Goal: Transaction & Acquisition: Purchase product/service

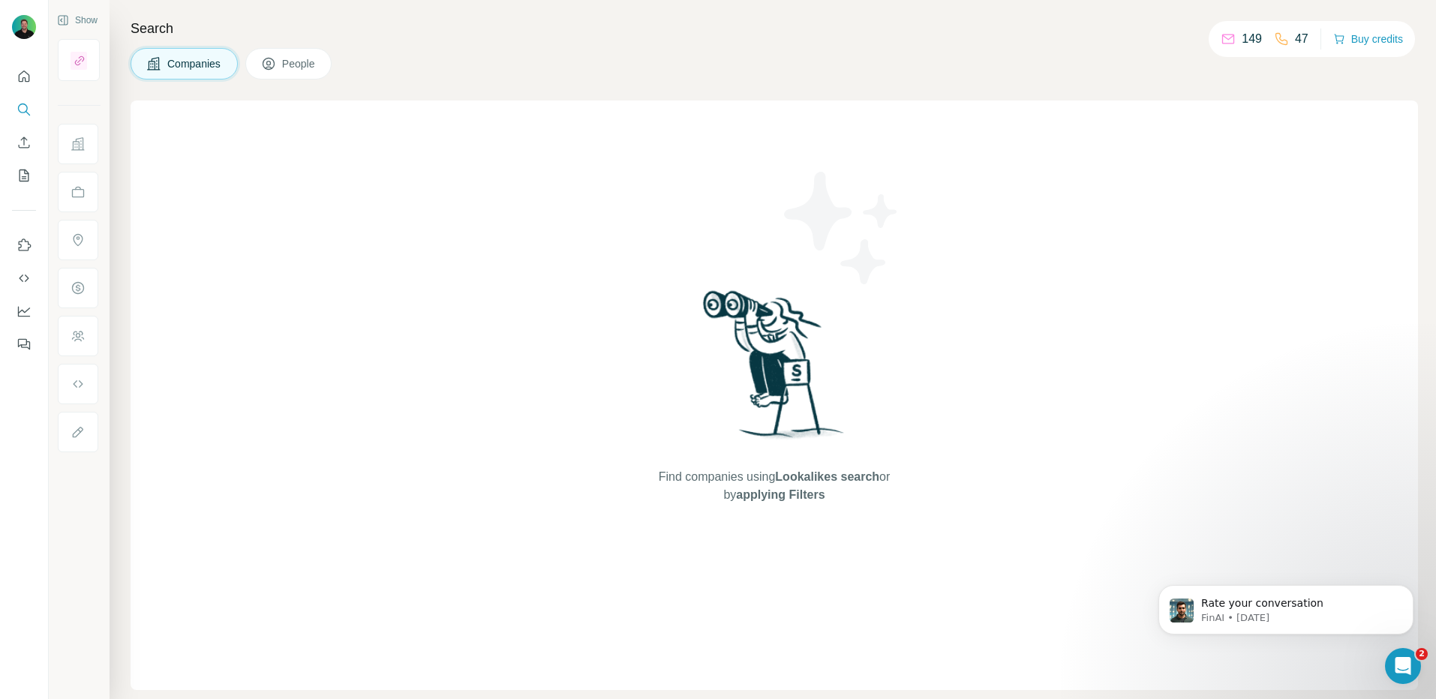
click at [1296, 40] on p "47" at bounding box center [1302, 39] width 14 height 18
click at [1376, 37] on button "Buy credits" at bounding box center [1368, 39] width 70 height 21
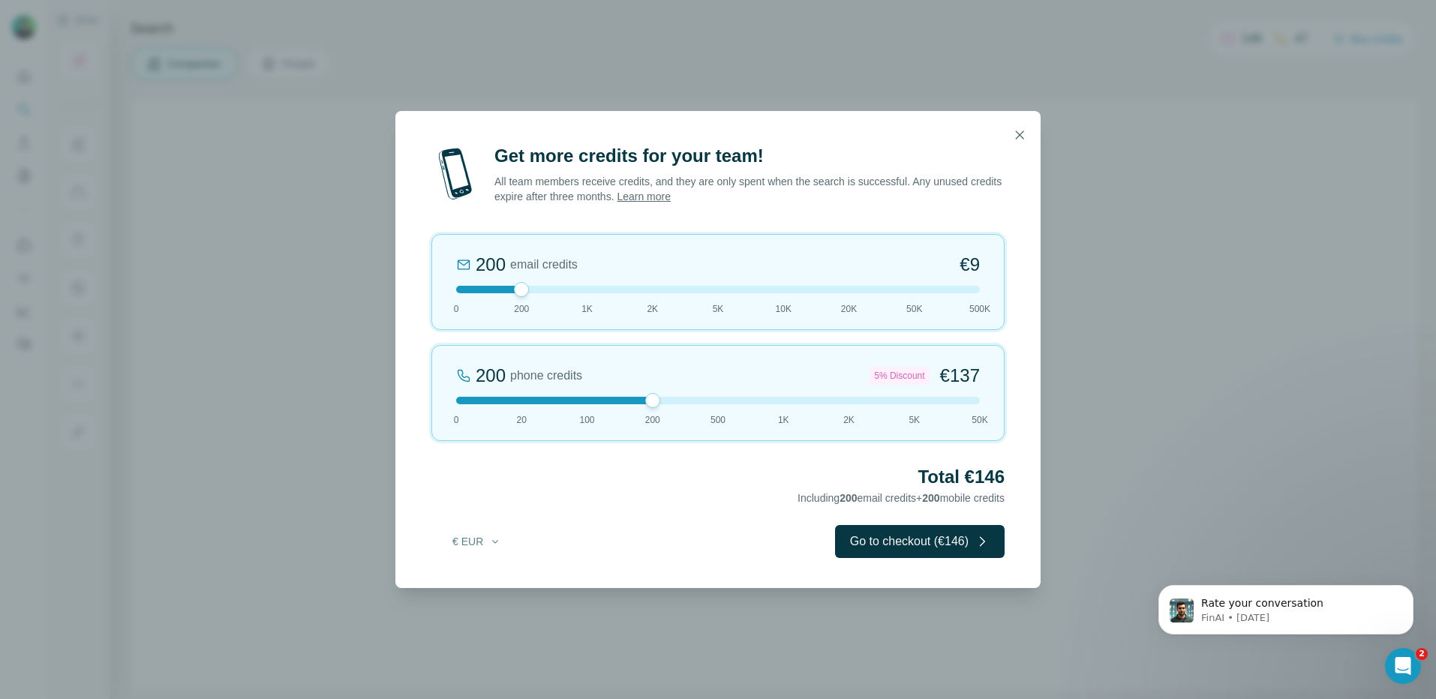
drag, startPoint x: 526, startPoint y: 401, endPoint x: 659, endPoint y: 391, distance: 133.9
click at [659, 391] on div "200 phone credits 5% Discount €137 0 20 100 200 500 1K 2K 5K 50K" at bounding box center [717, 393] width 573 height 96
drag, startPoint x: 654, startPoint y: 402, endPoint x: 749, endPoint y: 401, distance: 95.3
click at [749, 401] on div at bounding box center [718, 401] width 524 height 8
drag, startPoint x: 719, startPoint y: 401, endPoint x: 750, endPoint y: 406, distance: 31.1
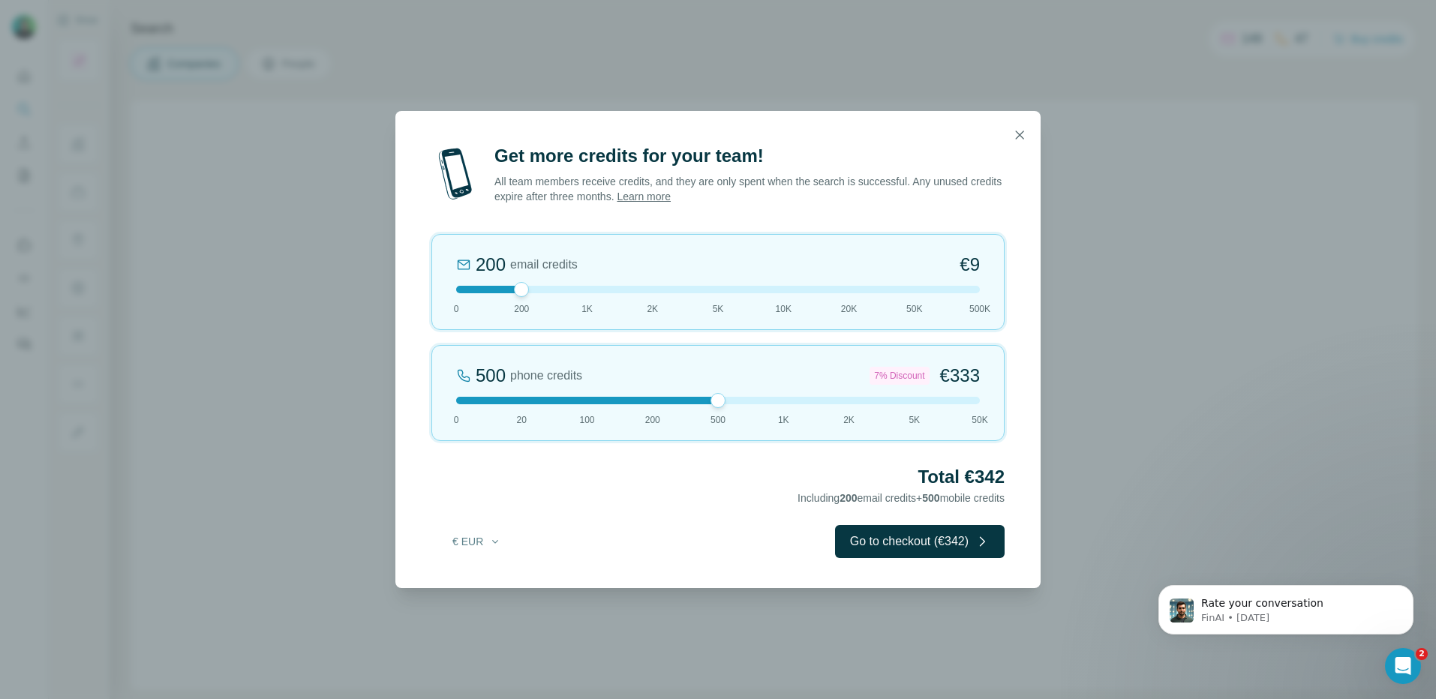
click at [750, 406] on div "500 phone credits 7% Discount €333 0 20 100 200 500 1K 2K 5K 50K" at bounding box center [717, 393] width 573 height 96
drag, startPoint x: 722, startPoint y: 403, endPoint x: 766, endPoint y: 404, distance: 44.3
click at [766, 404] on div at bounding box center [718, 401] width 524 height 8
drag, startPoint x: 515, startPoint y: 289, endPoint x: 353, endPoint y: 287, distance: 162.8
click at [350, 287] on div "Get more credits for your team! All team members receive credits, and they are …" at bounding box center [718, 349] width 1436 height 699
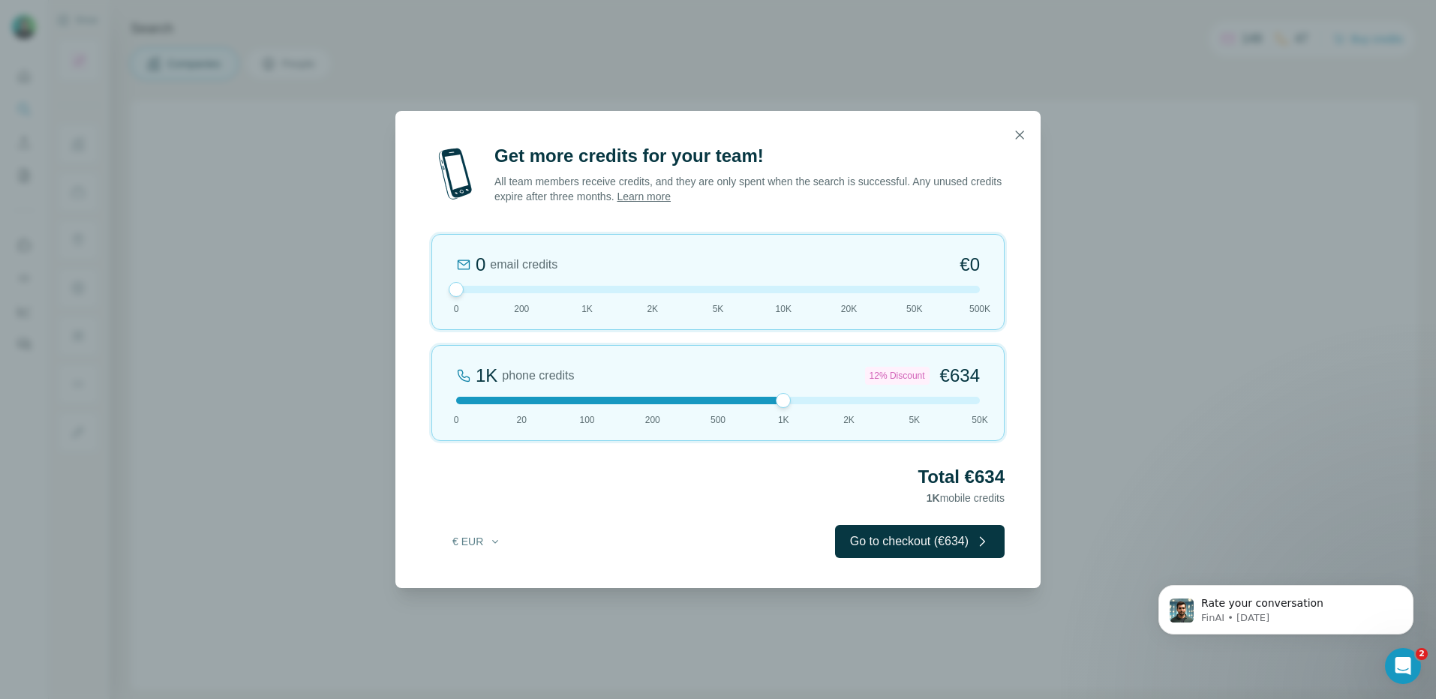
drag, startPoint x: 456, startPoint y: 292, endPoint x: 484, endPoint y: 291, distance: 27.8
click at [484, 291] on div at bounding box center [718, 290] width 524 height 8
drag, startPoint x: 461, startPoint y: 287, endPoint x: 503, endPoint y: 285, distance: 42.1
click at [503, 286] on div at bounding box center [718, 290] width 524 height 8
click at [1016, 134] on icon "button" at bounding box center [1019, 135] width 15 height 15
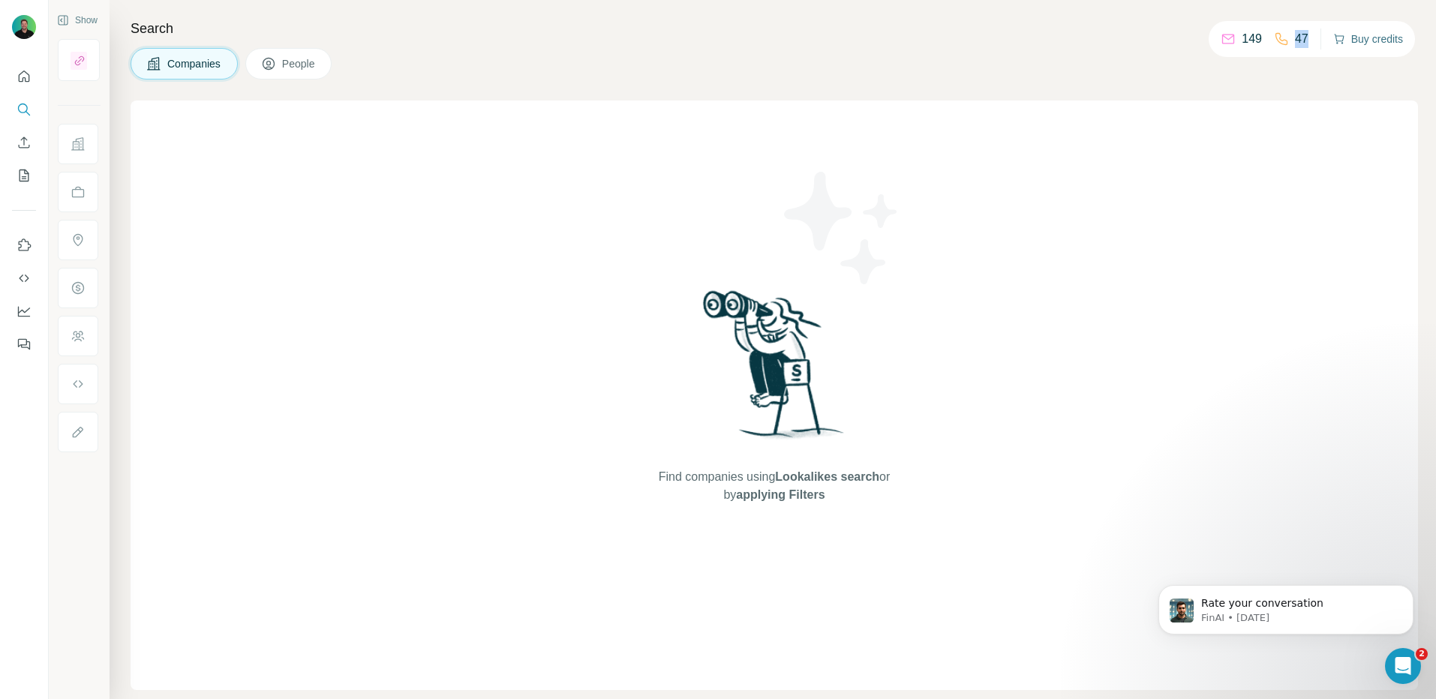
click at [1373, 41] on button "Buy credits" at bounding box center [1368, 39] width 70 height 21
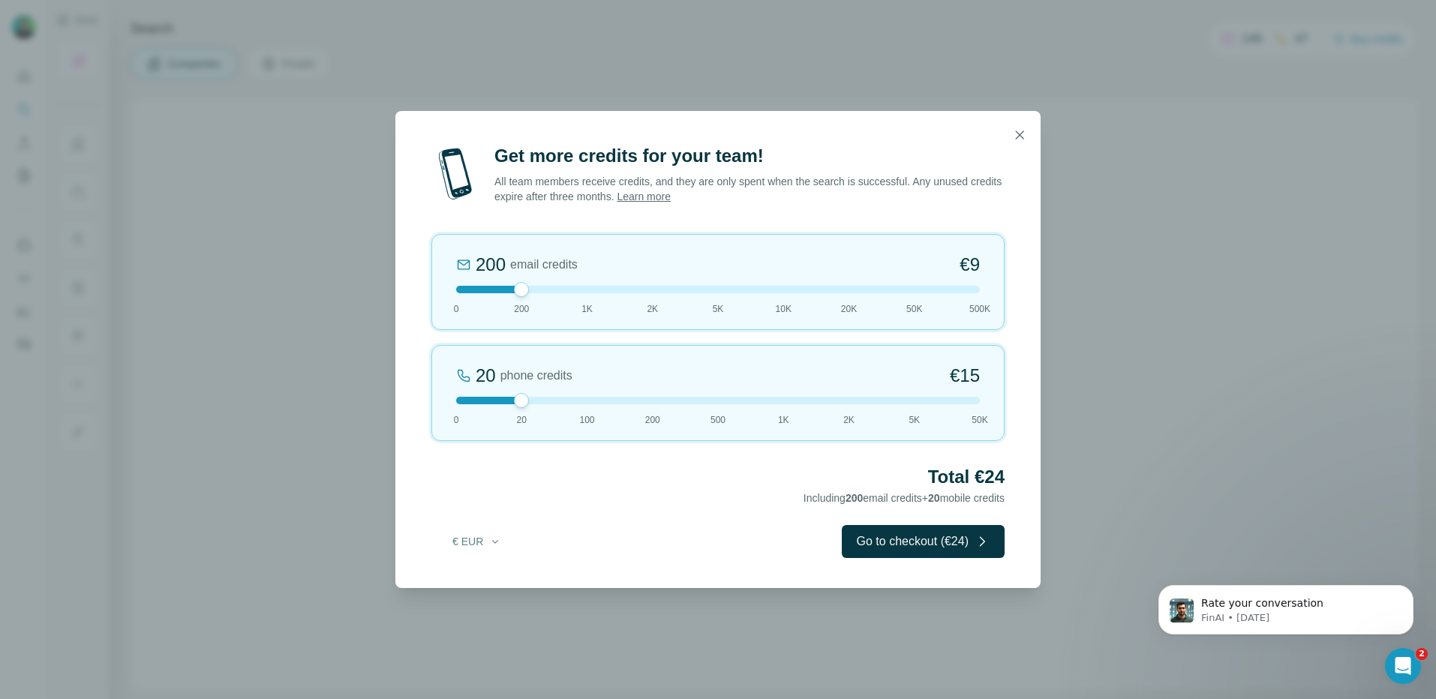
drag, startPoint x: 525, startPoint y: 292, endPoint x: 497, endPoint y: 293, distance: 27.8
click at [497, 293] on div "200 email credits €9 0 200 1K 2K 5K 10K 20K 50K 500K" at bounding box center [717, 282] width 573 height 96
drag, startPoint x: 518, startPoint y: 399, endPoint x: 714, endPoint y: 399, distance: 195.8
click at [714, 399] on div at bounding box center [717, 400] width 15 height 15
drag, startPoint x: 714, startPoint y: 399, endPoint x: 749, endPoint y: 398, distance: 34.5
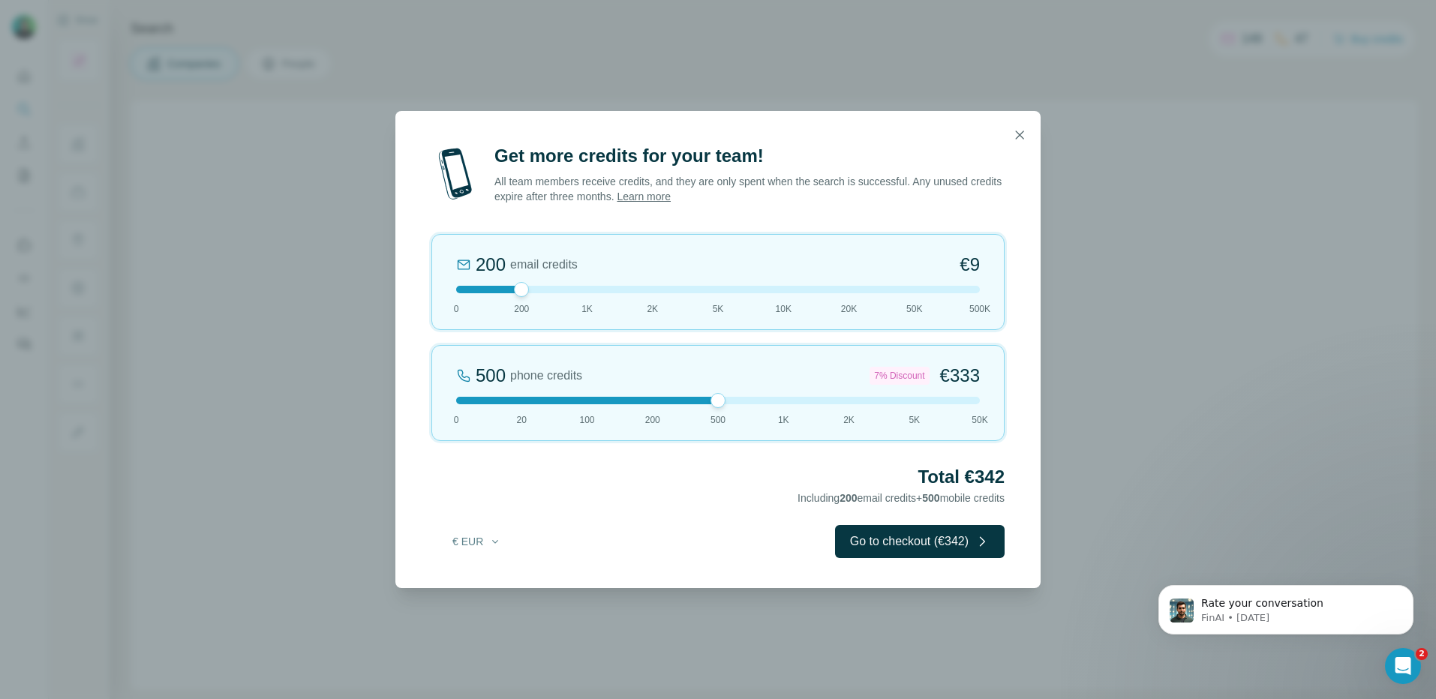
click at [749, 398] on div at bounding box center [718, 401] width 524 height 8
click at [782, 399] on div at bounding box center [718, 401] width 524 height 8
click at [731, 520] on div "Get more credits for your team! All team members receive credits, and they are …" at bounding box center [717, 366] width 645 height 444
drag, startPoint x: 1003, startPoint y: 473, endPoint x: 904, endPoint y: 473, distance: 99.0
click at [904, 473] on h2 "Total €643" at bounding box center [717, 477] width 573 height 24
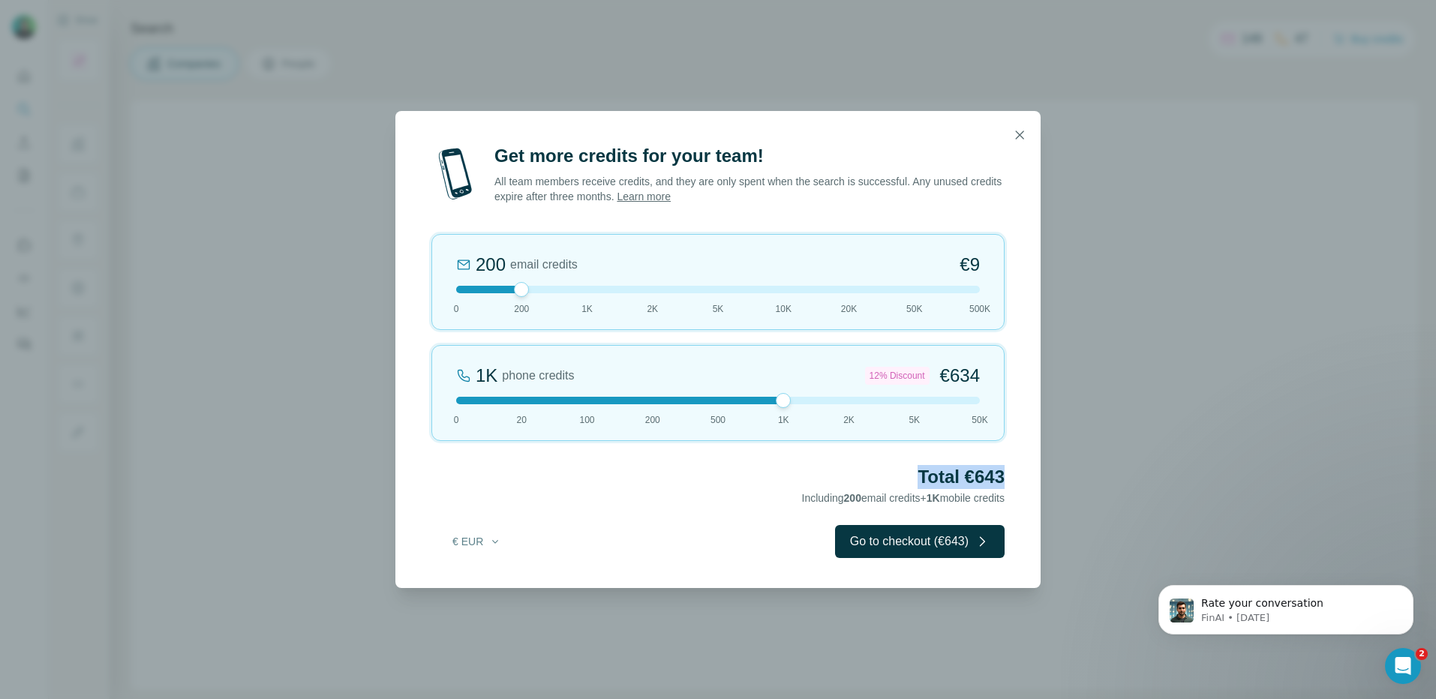
copy h2 "Total €643"
click at [976, 473] on h2 "Total €643" at bounding box center [717, 477] width 573 height 24
click at [1002, 473] on h2 "Total €643" at bounding box center [717, 477] width 573 height 24
drag, startPoint x: 981, startPoint y: 474, endPoint x: 913, endPoint y: 473, distance: 68.3
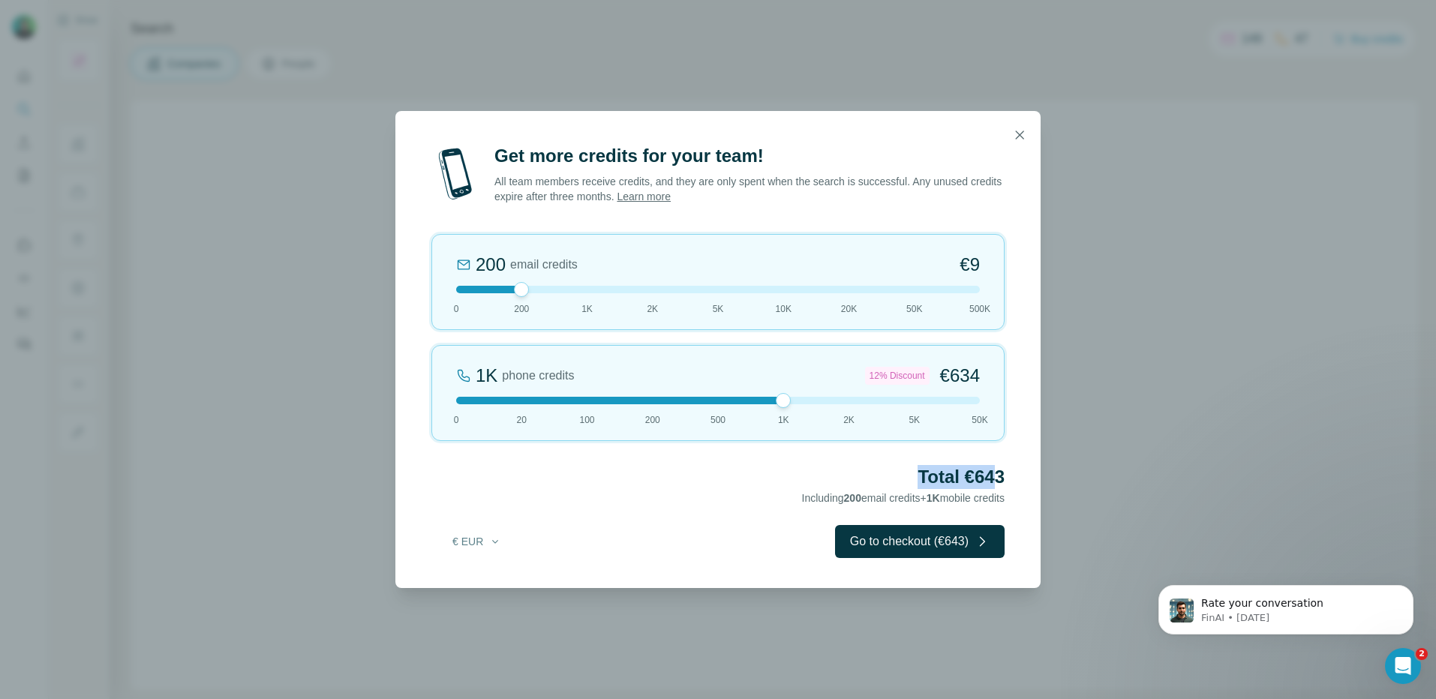
click at [913, 473] on h2 "Total €643" at bounding box center [717, 477] width 573 height 24
click at [914, 473] on h2 "Total €643" at bounding box center [717, 477] width 573 height 24
drag, startPoint x: 914, startPoint y: 473, endPoint x: 994, endPoint y: 482, distance: 80.8
click at [994, 482] on h2 "Total €643" at bounding box center [717, 477] width 573 height 24
copy h2 "Total €643"
